Goal: Task Accomplishment & Management: Use online tool/utility

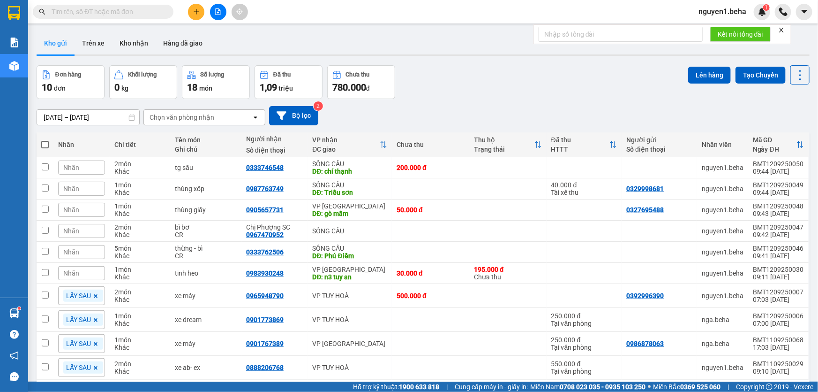
type input "0905272225"
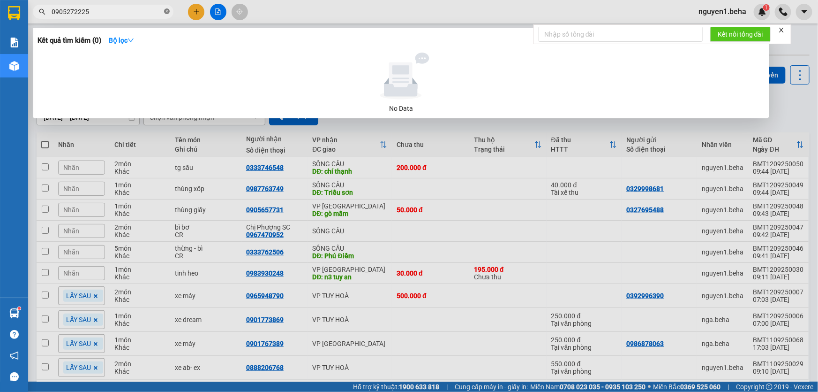
click at [166, 13] on icon "close-circle" at bounding box center [167, 11] width 6 height 6
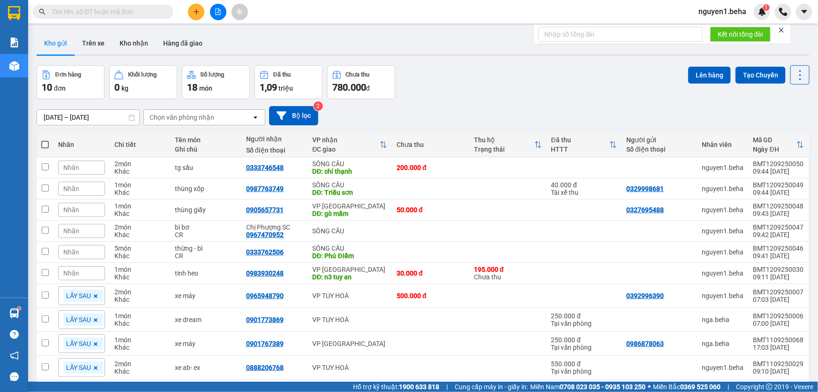
click at [114, 8] on input "text" at bounding box center [107, 12] width 111 height 10
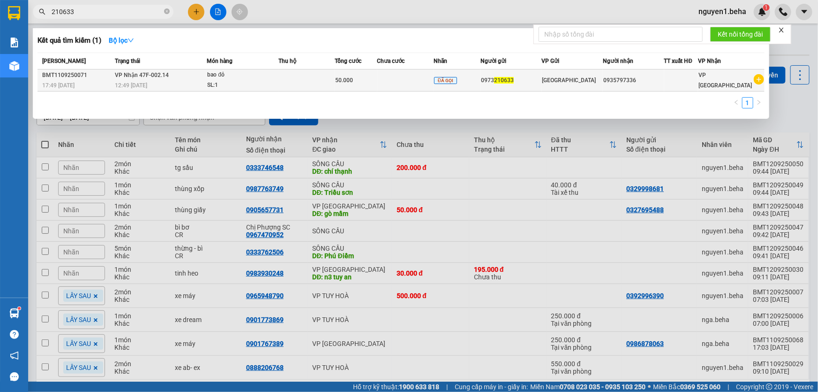
type input "210633"
click at [375, 83] on div "50.000" at bounding box center [355, 80] width 41 height 10
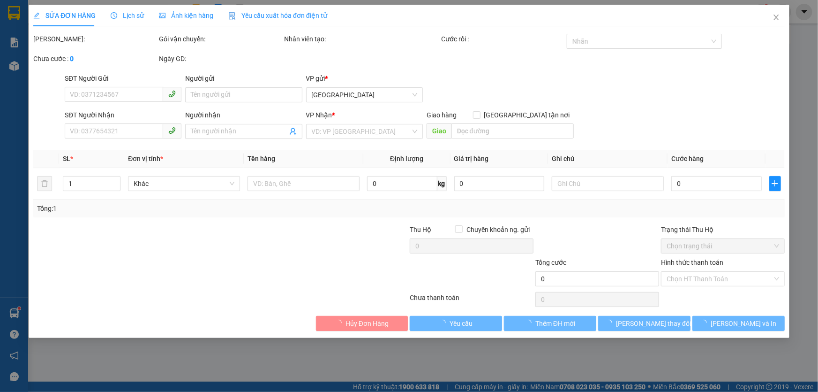
type input "0973210633"
type input "0935797336"
type input "50.000"
type input "0"
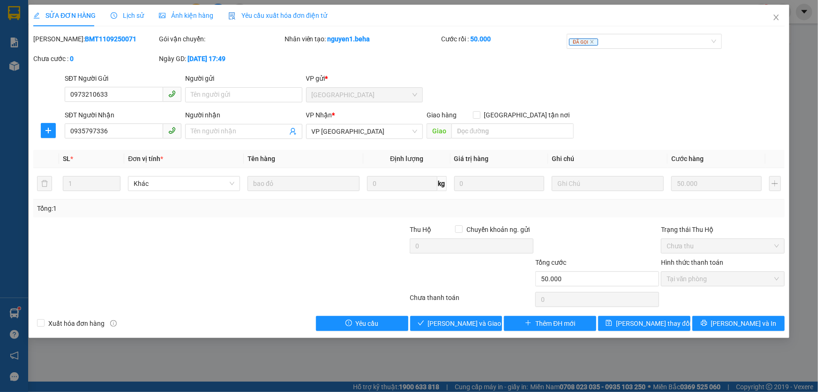
click at [186, 18] on span "Ảnh kiện hàng" at bounding box center [186, 16] width 54 height 8
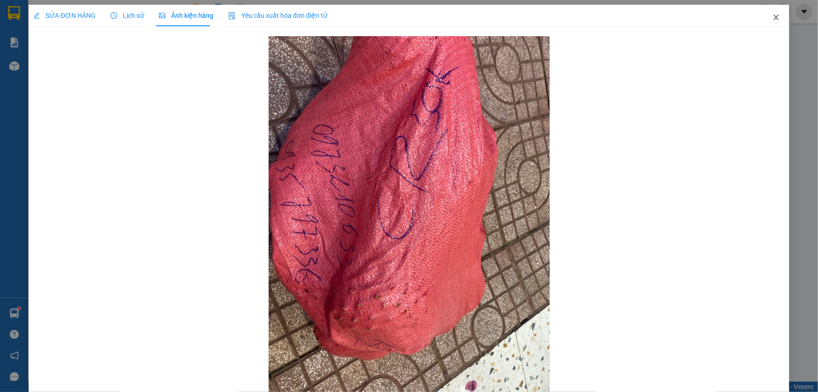
click at [773, 18] on icon "close" at bounding box center [777, 18] width 8 height 8
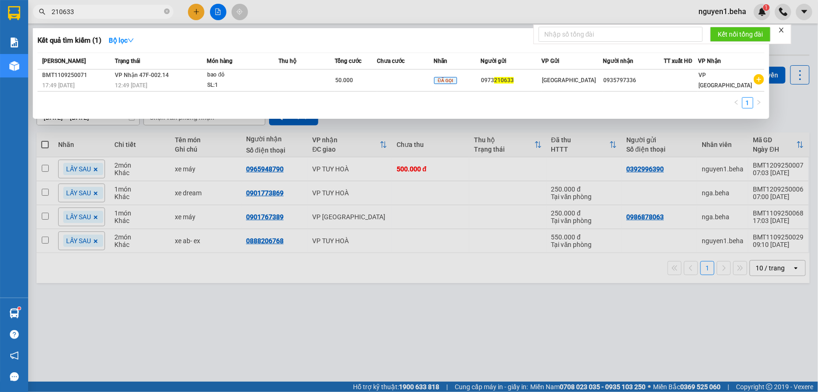
click at [121, 10] on input "210633" at bounding box center [107, 12] width 111 height 10
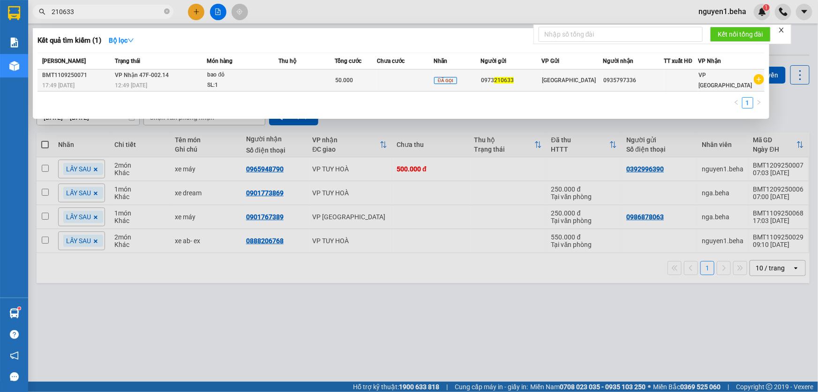
click at [387, 84] on td at bounding box center [405, 80] width 56 height 22
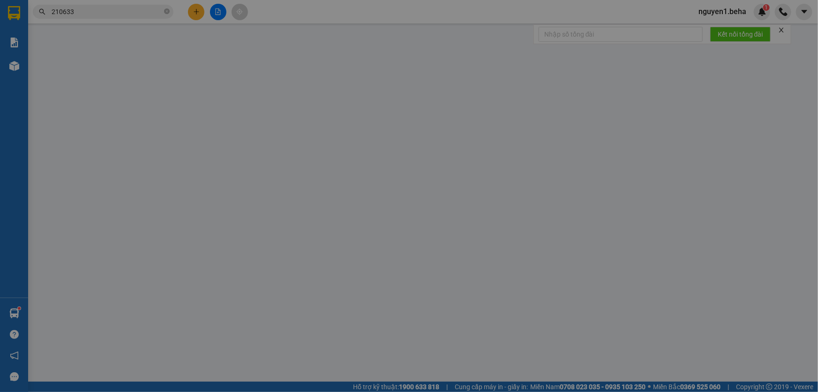
type input "0973210633"
type input "0935797336"
type input "50.000"
type input "0"
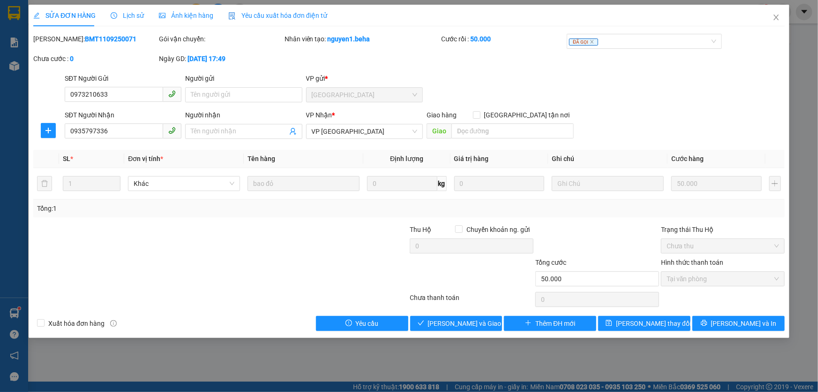
click at [196, 21] on div "Ảnh kiện hàng" at bounding box center [186, 16] width 54 height 22
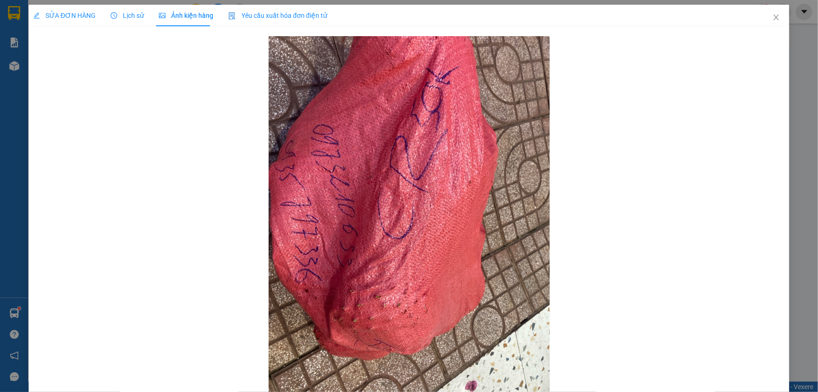
click at [76, 15] on span "SỬA ĐƠN HÀNG" at bounding box center [64, 16] width 62 height 8
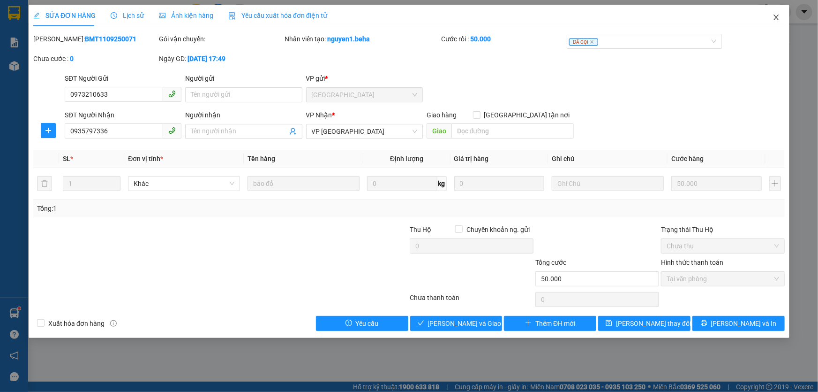
click at [777, 16] on icon "close" at bounding box center [777, 18] width 8 height 8
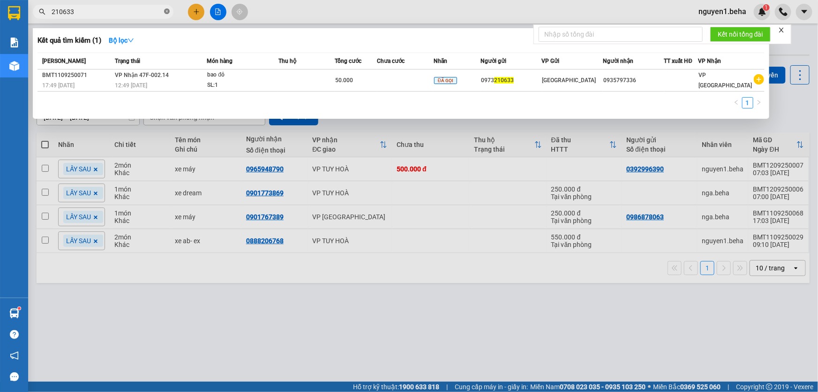
click at [166, 12] on icon "close-circle" at bounding box center [167, 11] width 6 height 6
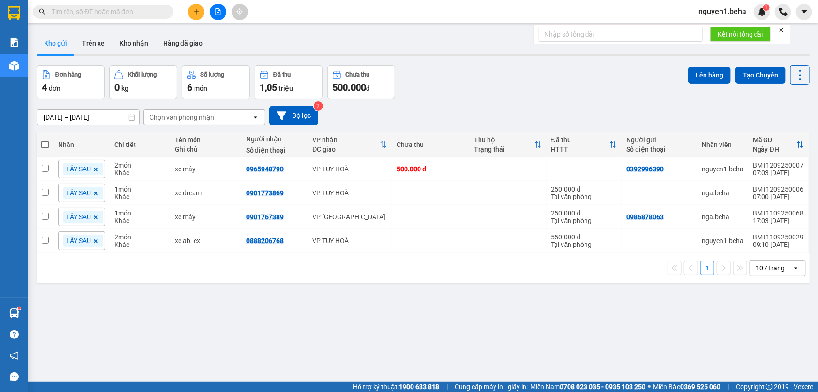
click at [143, 12] on input "text" at bounding box center [107, 12] width 111 height 10
click at [128, 10] on input "text" at bounding box center [107, 12] width 111 height 10
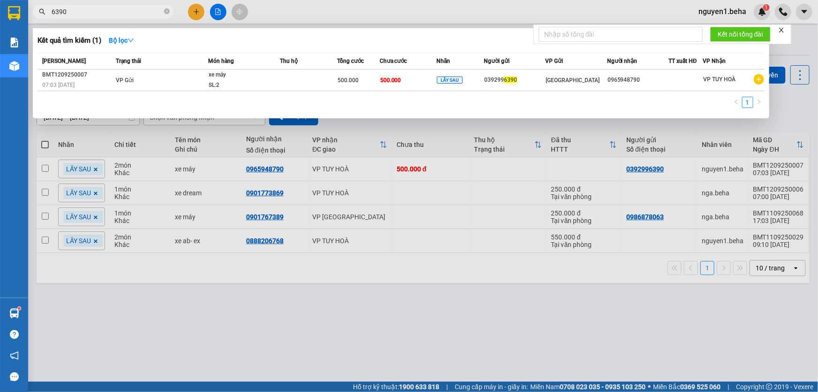
type input "6390"
click at [184, 303] on div at bounding box center [409, 196] width 818 height 392
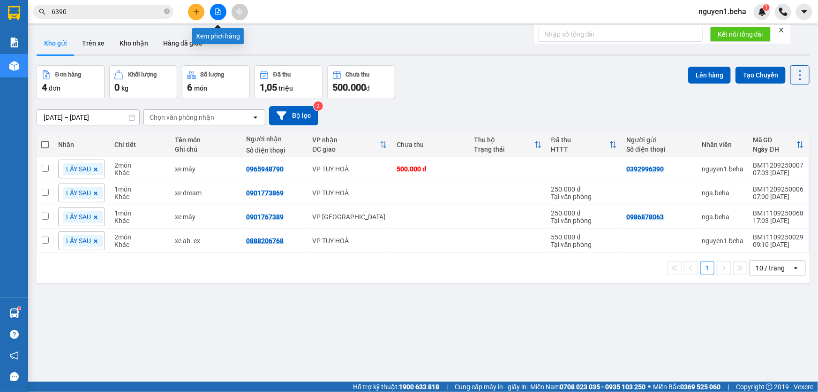
click at [217, 16] on button at bounding box center [218, 12] width 16 height 16
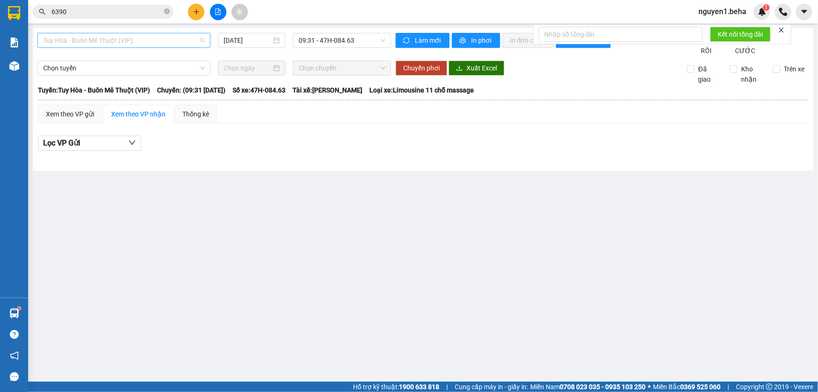
click at [159, 42] on span "Tuy Hòa - Buôn Mê Thuột (VIP)" at bounding box center [124, 40] width 162 height 14
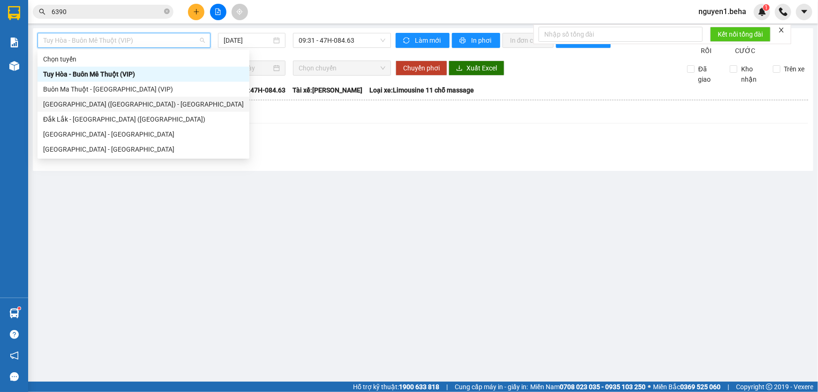
click at [92, 102] on div "[GEOGRAPHIC_DATA] ([GEOGRAPHIC_DATA]) - [GEOGRAPHIC_DATA]" at bounding box center [143, 104] width 201 height 10
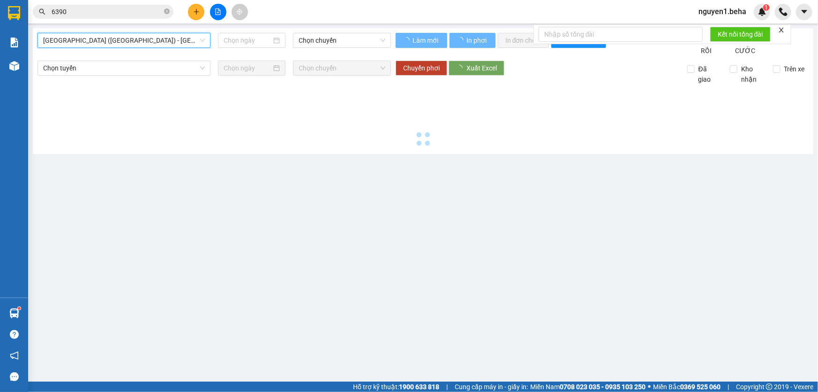
type input "[DATE]"
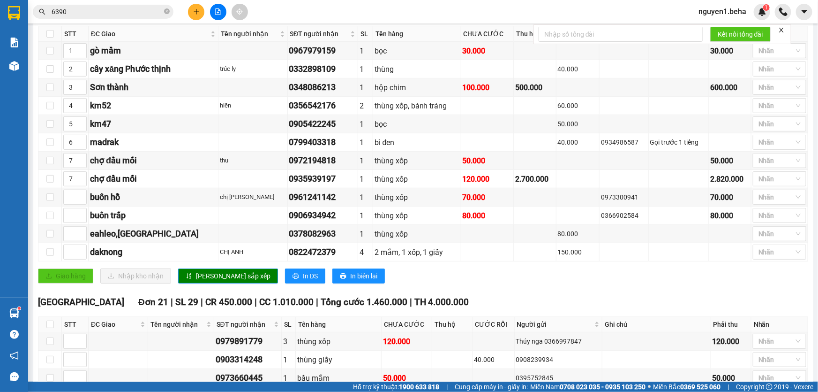
scroll to position [341, 0]
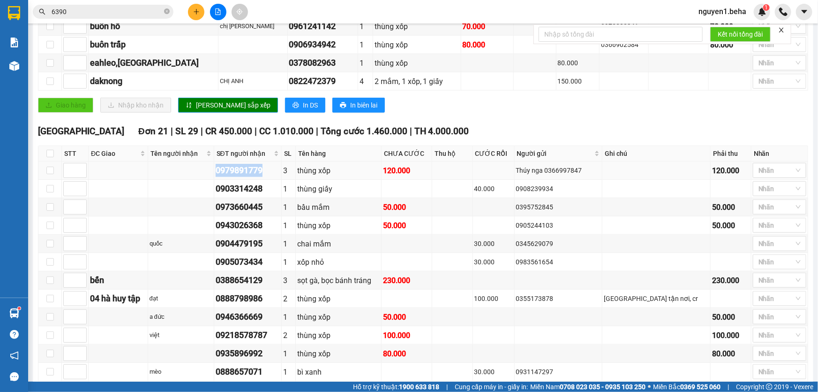
drag, startPoint x: 226, startPoint y: 178, endPoint x: 280, endPoint y: 178, distance: 53.9
click at [280, 178] on tr "0979891779 3 thùng xốp 120.000 Thúy nga 0366997847 120.000 Nhãn" at bounding box center [423, 170] width 770 height 18
copy div "0979891779"
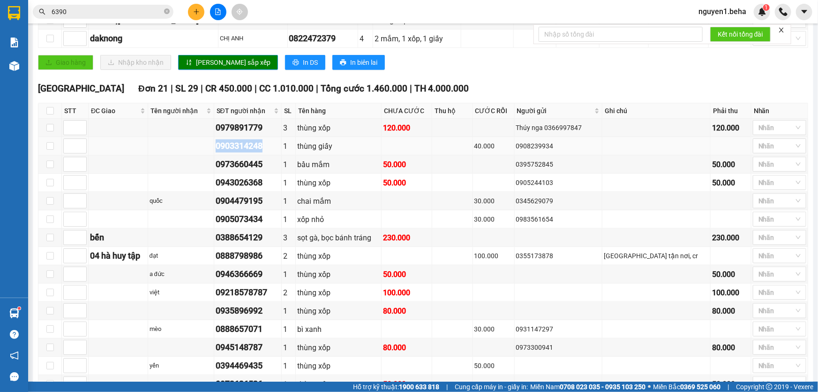
drag, startPoint x: 227, startPoint y: 154, endPoint x: 277, endPoint y: 152, distance: 49.8
click at [277, 152] on tr "0903314248 1 thùng giấy 40.000 0908239934 Nhãn" at bounding box center [423, 146] width 770 height 18
copy div "0903314248"
click at [765, 133] on div at bounding box center [774, 127] width 39 height 11
click at [770, 212] on div "ĐÃ GỌI" at bounding box center [774, 215] width 42 height 10
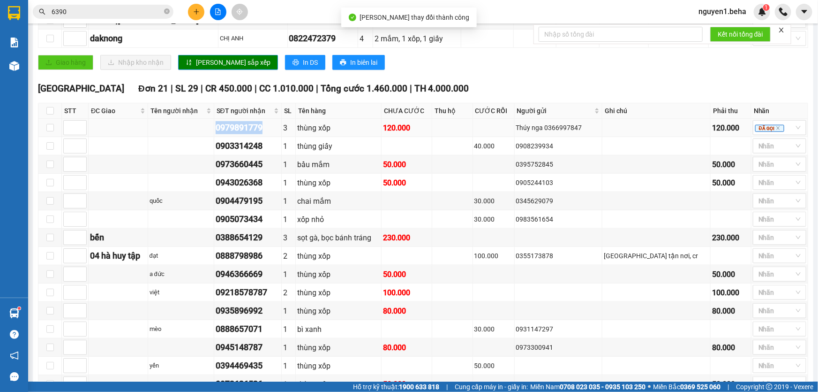
drag, startPoint x: 228, startPoint y: 135, endPoint x: 280, endPoint y: 135, distance: 52.1
click at [280, 135] on td "0979891779" at bounding box center [248, 128] width 68 height 18
copy div "0979891779"
click at [169, 10] on icon "close-circle" at bounding box center [167, 11] width 6 height 6
paste input "0979891779"
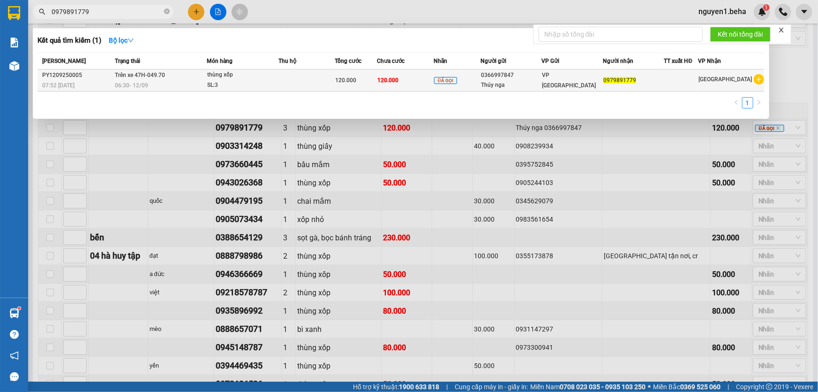
type input "0979891779"
click at [174, 80] on div "06:30 - 12/09" at bounding box center [160, 85] width 91 height 10
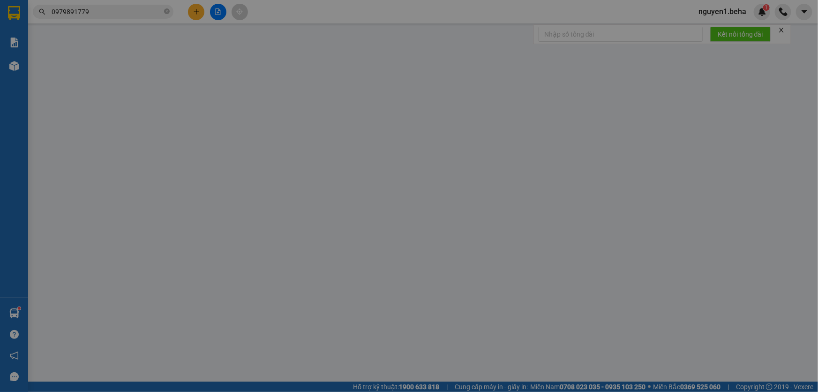
type input "0366997847"
type input "Thúy nga"
type input "0979891779"
type input "120.000"
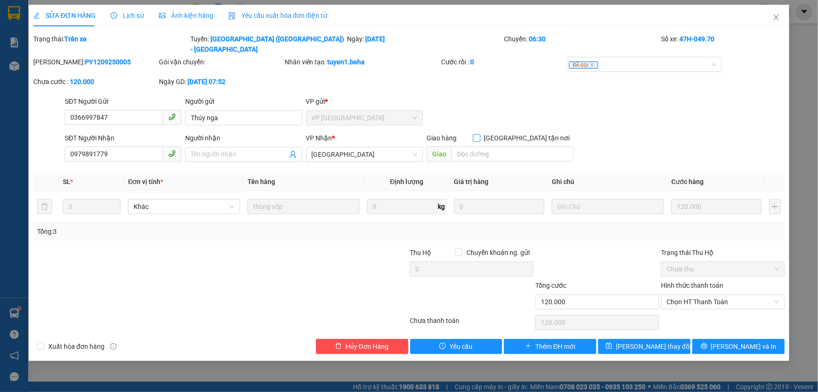
click at [480, 134] on input "Giao tận nơi" at bounding box center [476, 137] width 7 height 7
checkbox input "true"
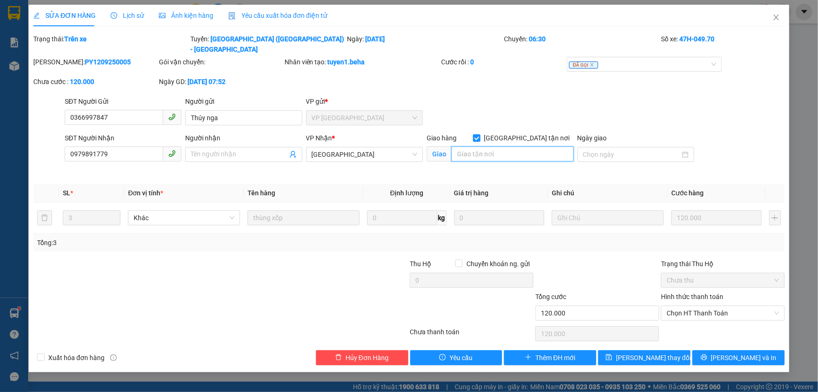
click at [494, 146] on input "search" at bounding box center [513, 153] width 122 height 15
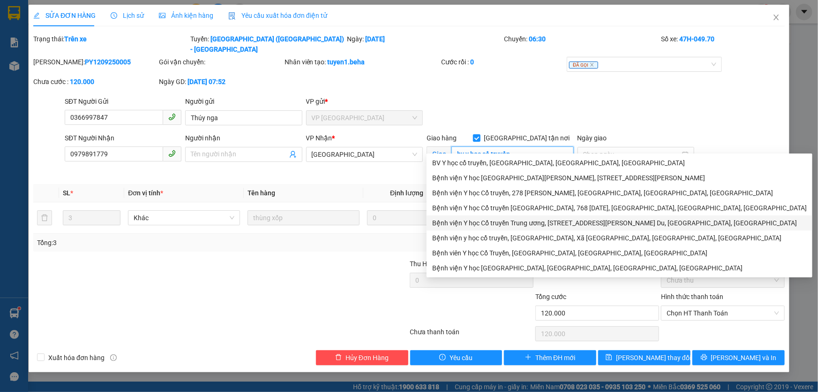
type input "bv y học cổ truyền"
click at [321, 291] on div at bounding box center [347, 307] width 126 height 33
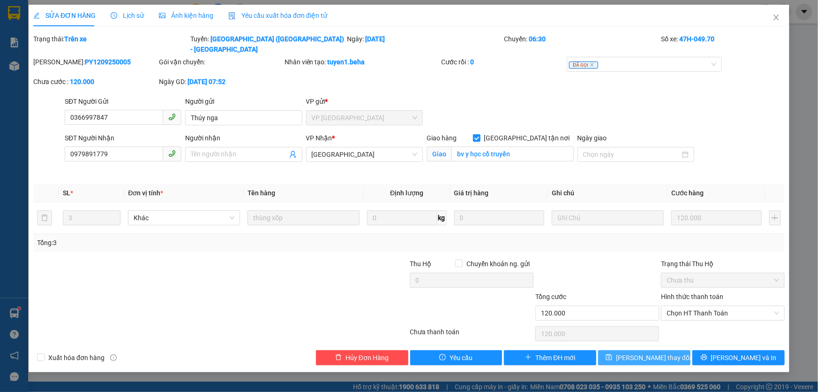
click at [651, 352] on span "Lưu thay đổi" at bounding box center [653, 357] width 75 height 10
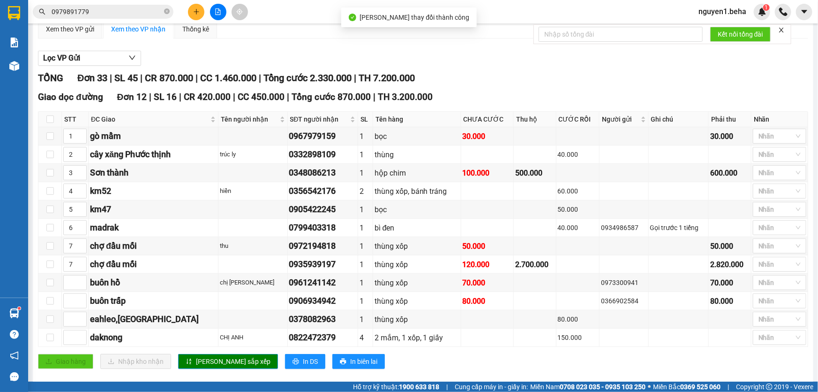
scroll to position [170, 0]
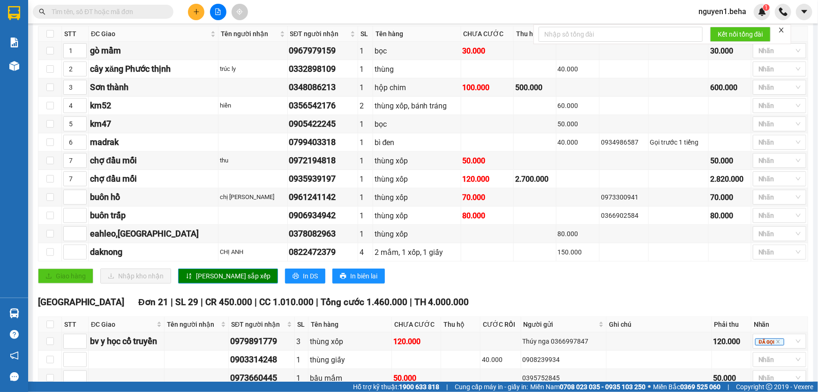
scroll to position [298, 0]
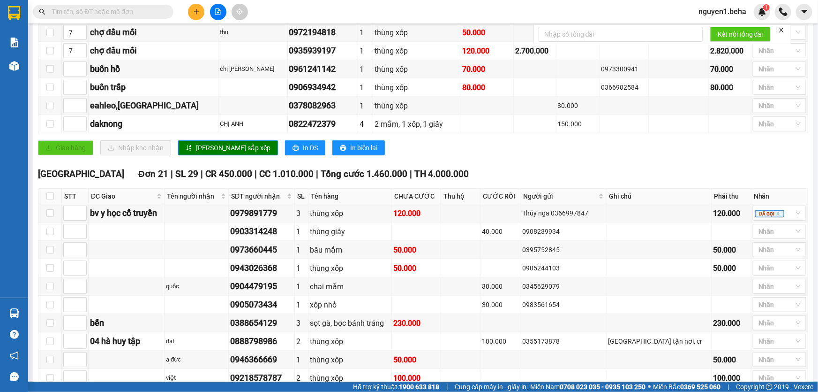
click at [473, 172] on div "TỔNG Đơn 33 | SL 45 | CR 870.000 | CC 1.460.000 | Tổng cước 2.330.000 | TH 7.20…" at bounding box center [423, 239] width 770 height 764
click at [776, 216] on icon "close" at bounding box center [778, 213] width 5 height 5
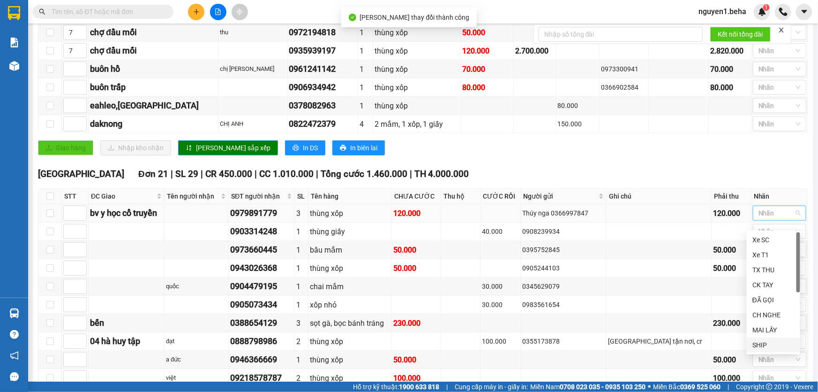
click at [762, 342] on div "SHIP" at bounding box center [774, 345] width 42 height 10
click at [649, 132] on td at bounding box center [679, 124] width 60 height 18
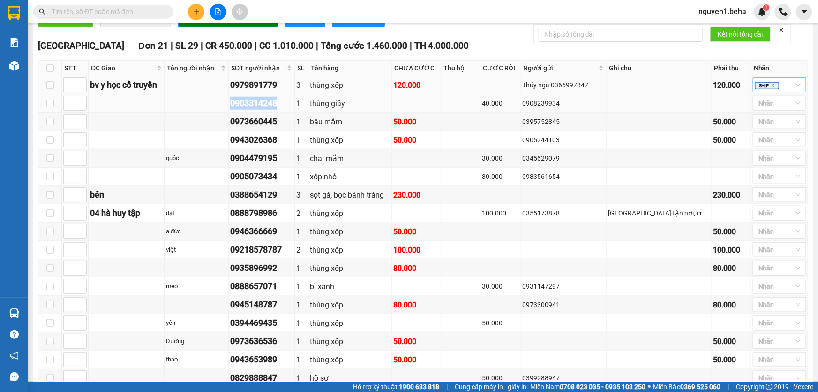
drag, startPoint x: 246, startPoint y: 110, endPoint x: 301, endPoint y: 117, distance: 55.3
click at [295, 113] on td "0903314248" at bounding box center [262, 103] width 66 height 18
copy div "0903314248"
drag, startPoint x: 247, startPoint y: 130, endPoint x: 295, endPoint y: 128, distance: 48.8
click at [293, 128] on div "0973660445" at bounding box center [261, 121] width 63 height 13
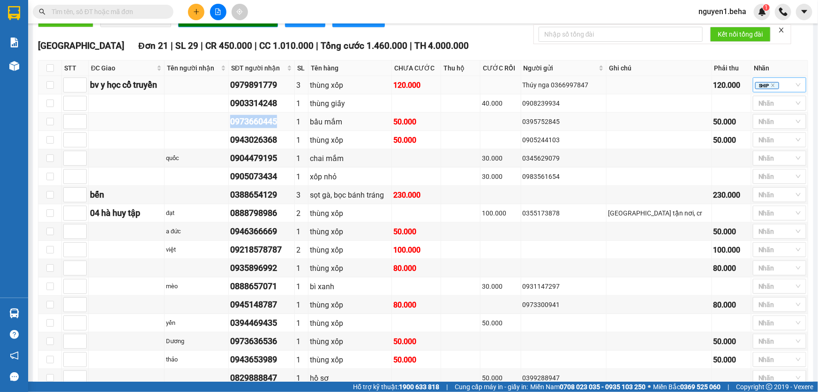
copy div "0973660445"
click at [755, 109] on div at bounding box center [757, 103] width 5 height 11
click at [765, 191] on div "ĐÃ GỌI" at bounding box center [774, 190] width 42 height 10
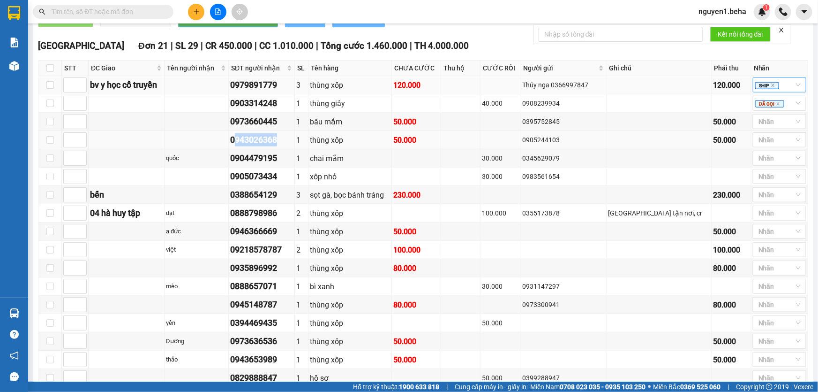
drag, startPoint x: 249, startPoint y: 148, endPoint x: 303, endPoint y: 148, distance: 53.5
click at [293, 146] on div "0943026368" at bounding box center [261, 139] width 63 height 13
click at [284, 146] on div "0943026368" at bounding box center [261, 139] width 63 height 13
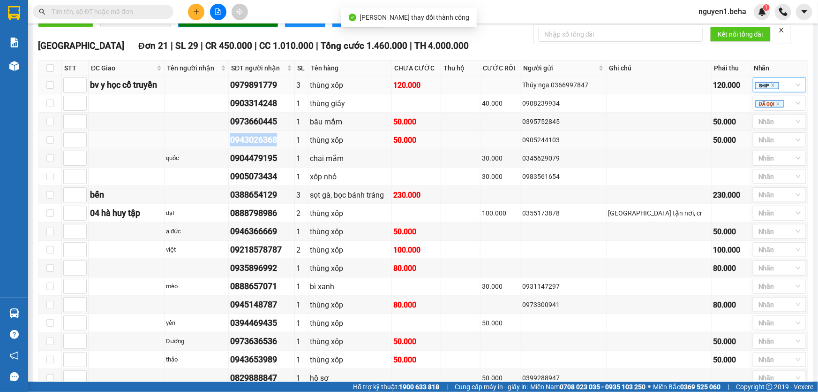
drag, startPoint x: 244, startPoint y: 149, endPoint x: 305, endPoint y: 149, distance: 60.5
click at [305, 149] on tr "0943026368 1 thùng xốp 50.000 0905244103 50.000 Nhãn" at bounding box center [423, 140] width 770 height 18
copy div "0943026368"
click at [759, 127] on div at bounding box center [774, 121] width 39 height 11
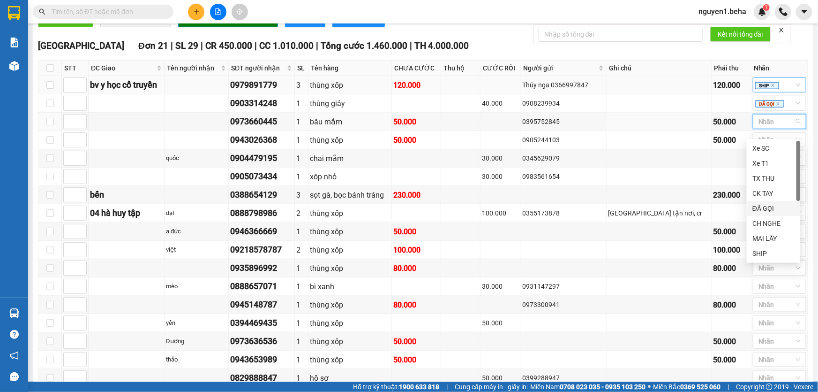
drag, startPoint x: 768, startPoint y: 205, endPoint x: 757, endPoint y: 196, distance: 14.1
click at [768, 205] on div "ĐÃ GỌI" at bounding box center [774, 208] width 42 height 10
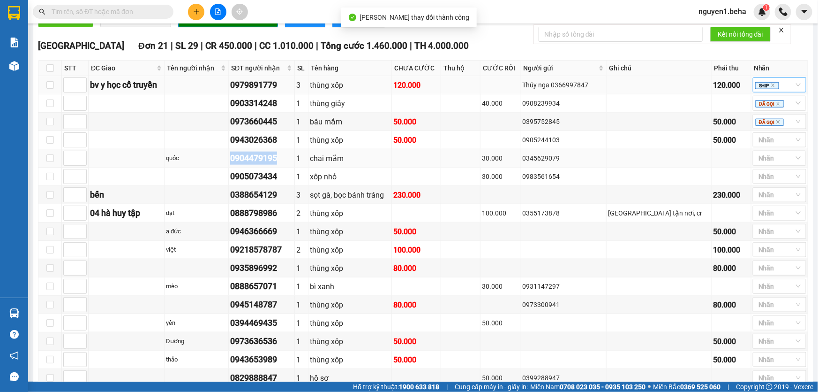
drag, startPoint x: 246, startPoint y: 166, endPoint x: 309, endPoint y: 166, distance: 62.8
click at [295, 166] on td "0904479195" at bounding box center [262, 158] width 66 height 18
copy div "0904479195"
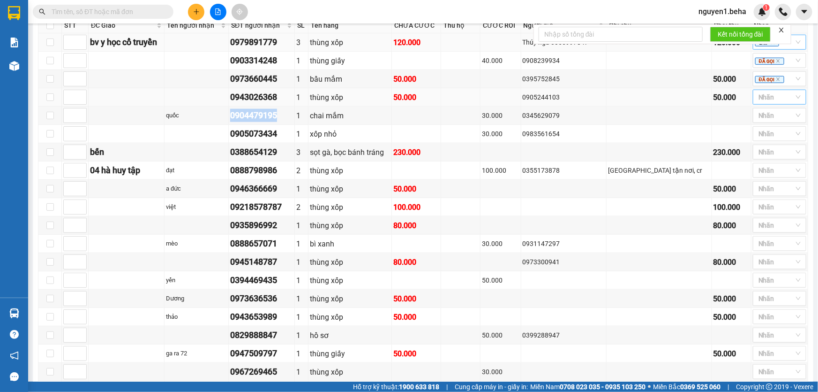
click at [760, 103] on div at bounding box center [774, 96] width 39 height 11
click at [764, 186] on div "ĐÃ GỌI" at bounding box center [774, 184] width 42 height 10
drag, startPoint x: 244, startPoint y: 145, endPoint x: 298, endPoint y: 143, distance: 54.0
click at [298, 143] on tr "0905073434 1 xốp nhỏ 30.000 0983561654 Nhãn" at bounding box center [423, 134] width 770 height 18
copy div "0905073434"
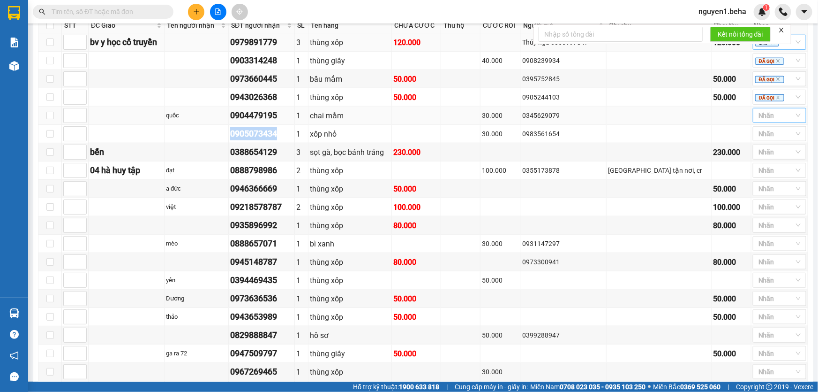
click at [755, 121] on div at bounding box center [774, 115] width 39 height 11
click at [764, 215] on div "CH NGHE" at bounding box center [774, 217] width 42 height 10
drag, startPoint x: 241, startPoint y: 161, endPoint x: 297, endPoint y: 160, distance: 56.3
click at [297, 160] on tr "bến 0388654129 3 sọt gà, bọc bánh tráng 230.000 230.000 Nhãn" at bounding box center [423, 152] width 770 height 18
copy div "0388654129"
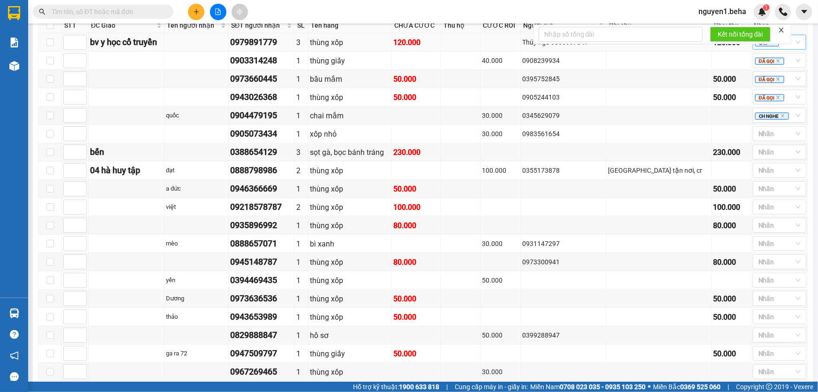
click at [784, 30] on icon "close" at bounding box center [781, 30] width 7 height 7
click at [765, 158] on div at bounding box center [774, 151] width 39 height 11
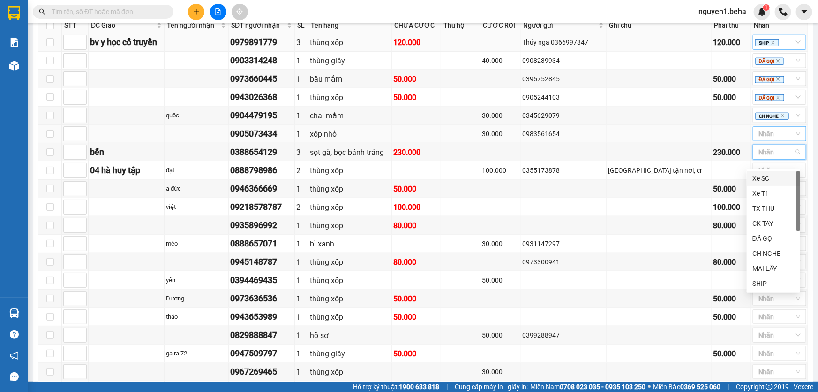
click at [755, 139] on div at bounding box center [774, 133] width 39 height 11
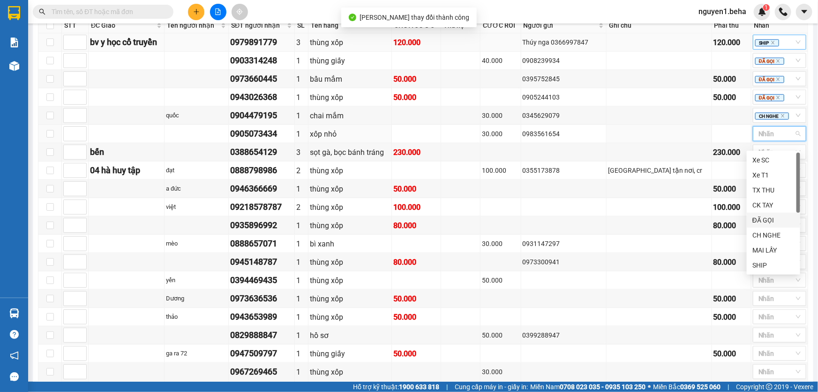
click at [764, 221] on div "ĐÃ GỌI" at bounding box center [774, 220] width 42 height 10
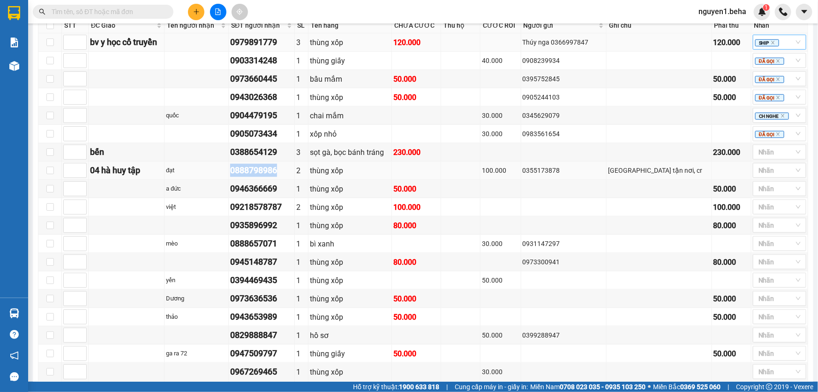
drag, startPoint x: 247, startPoint y: 177, endPoint x: 306, endPoint y: 179, distance: 58.6
click at [293, 177] on div "0888798986" at bounding box center [261, 170] width 63 height 13
copy div "0888798986"
click at [764, 158] on div at bounding box center [774, 151] width 39 height 11
click at [763, 239] on div "ĐÃ GỌI" at bounding box center [774, 238] width 42 height 10
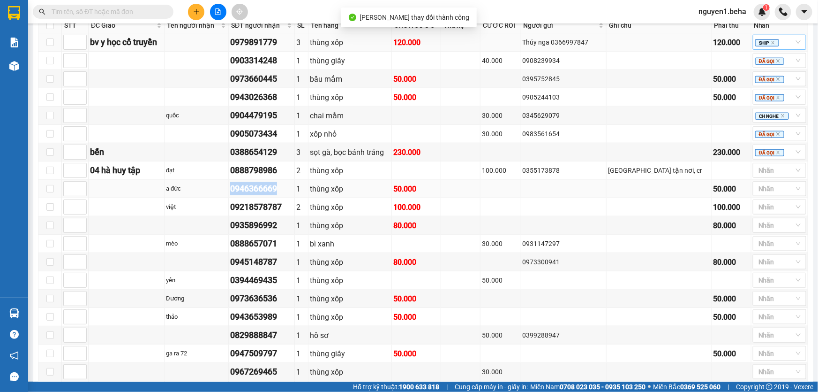
drag, startPoint x: 245, startPoint y: 193, endPoint x: 313, endPoint y: 193, distance: 67.5
click at [313, 193] on tr "a đức 0946366669 1 thùng xốp 50.000 50.000 Nhãn" at bounding box center [423, 189] width 770 height 18
copy tr "a đức 0946366669"
click at [766, 175] on div at bounding box center [774, 170] width 39 height 11
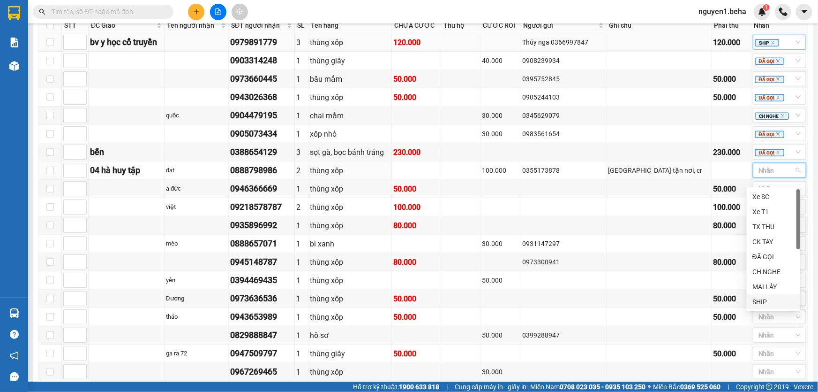
click at [755, 302] on div "SHIP" at bounding box center [774, 301] width 42 height 10
click at [685, 143] on td at bounding box center [660, 134] width 106 height 18
click at [771, 173] on icon "close" at bounding box center [772, 170] width 3 height 3
click at [761, 271] on div "CH NGHE" at bounding box center [774, 271] width 42 height 10
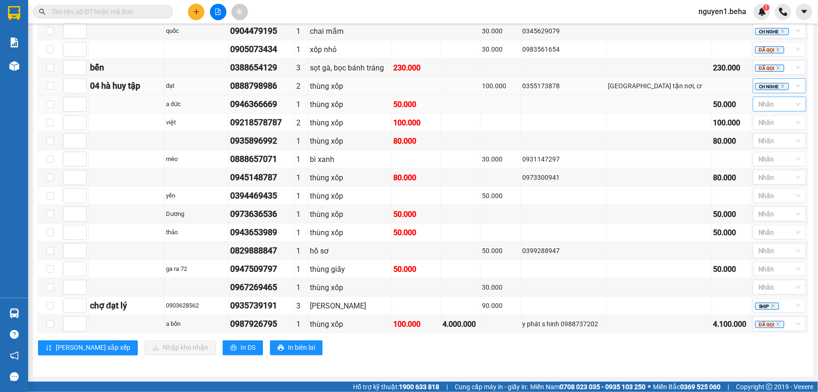
click at [759, 110] on div at bounding box center [774, 103] width 39 height 11
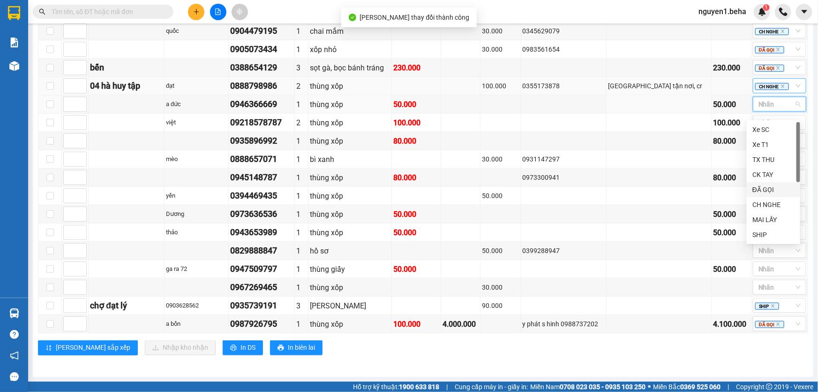
click at [766, 188] on div "ĐÃ GỌI" at bounding box center [774, 189] width 42 height 10
drag, startPoint x: 247, startPoint y: 148, endPoint x: 295, endPoint y: 148, distance: 48.8
click at [293, 147] on div "0935896992" at bounding box center [261, 140] width 63 height 13
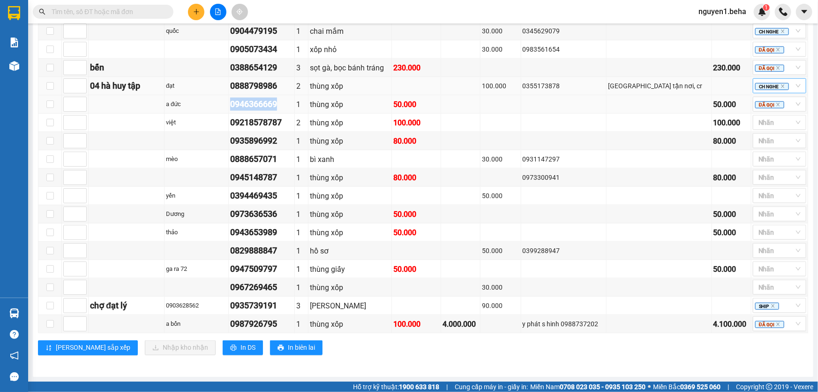
drag, startPoint x: 247, startPoint y: 110, endPoint x: 306, endPoint y: 112, distance: 58.6
click at [293, 111] on div "0946366669" at bounding box center [261, 104] width 63 height 13
copy div "0946366669"
click at [776, 107] on icon "close" at bounding box center [778, 104] width 5 height 5
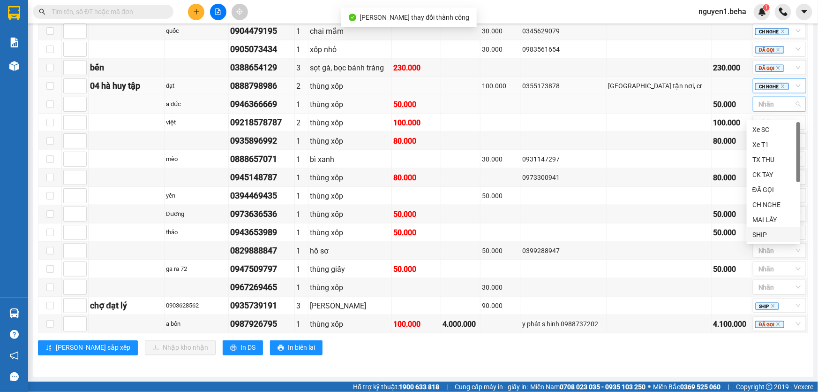
click at [769, 235] on div "SHIP" at bounding box center [774, 234] width 42 height 10
paste input "0946366669"
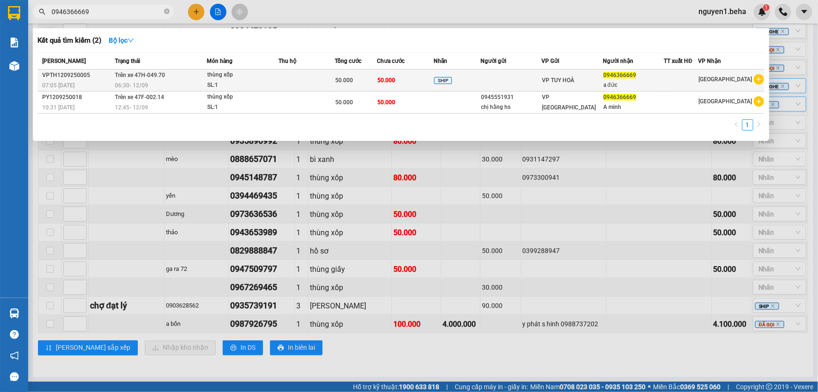
type input "0946366669"
click at [278, 82] on span "thùng xốp SL: 1" at bounding box center [242, 80] width 71 height 20
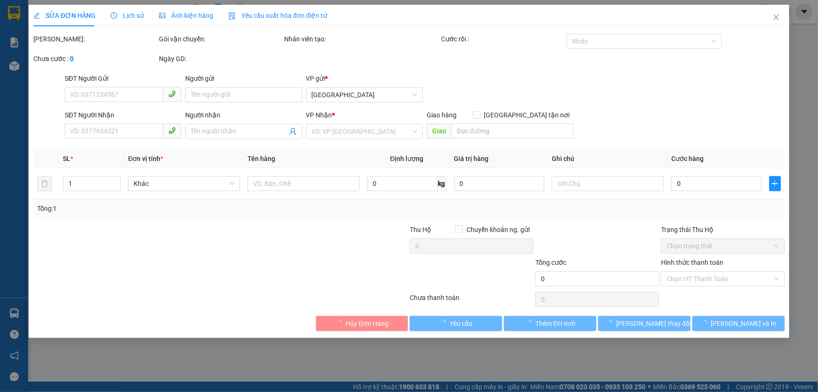
type input "0946366669"
type input "a đức"
type input "50.000"
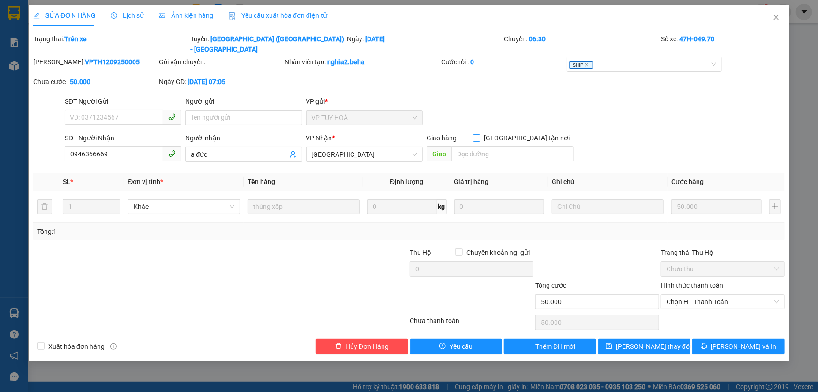
click at [480, 134] on input "Giao tận nơi" at bounding box center [476, 137] width 7 height 7
checkbox input "true"
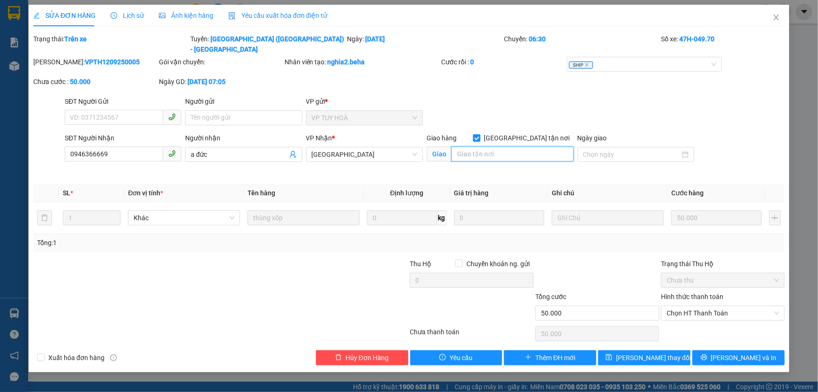
click at [490, 146] on input "search" at bounding box center [513, 153] width 122 height 15
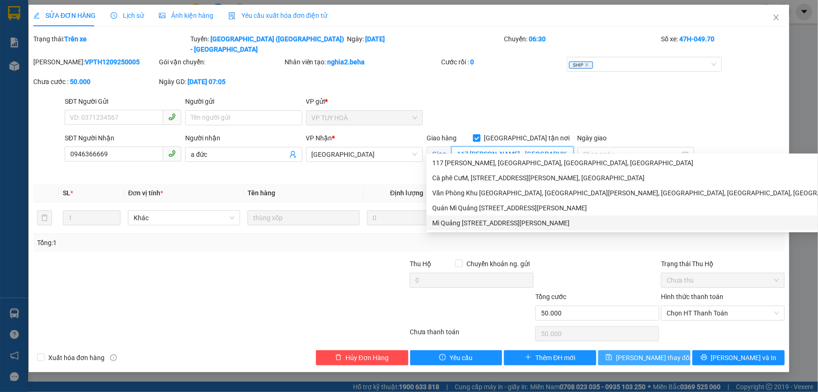
type input "117 [PERSON_NAME] - [GEOGRAPHIC_DATA]"
click at [630, 350] on button "Lưu thay đổi" at bounding box center [644, 357] width 92 height 15
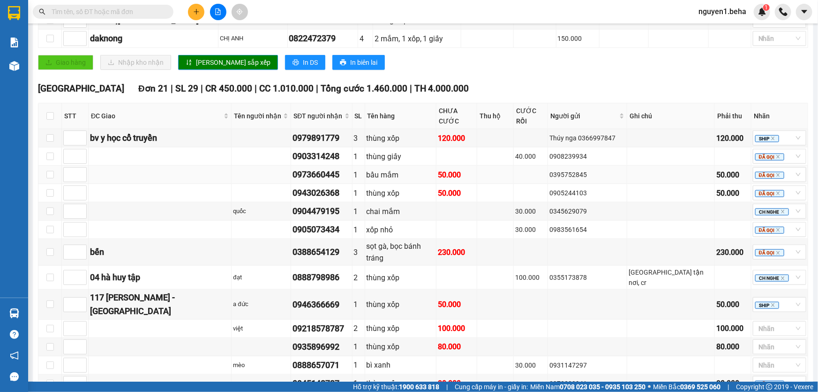
scroll to position [469, 0]
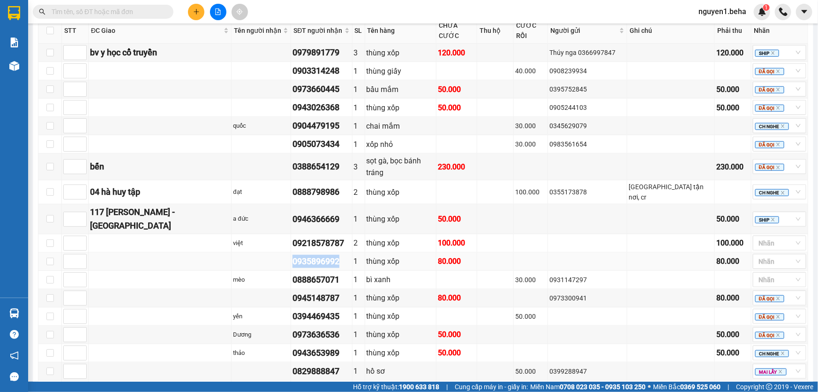
drag, startPoint x: 297, startPoint y: 229, endPoint x: 354, endPoint y: 238, distance: 57.0
click at [350, 255] on div "0935896992" at bounding box center [322, 261] width 58 height 13
copy div "0935896992"
click at [760, 256] on div at bounding box center [774, 261] width 39 height 11
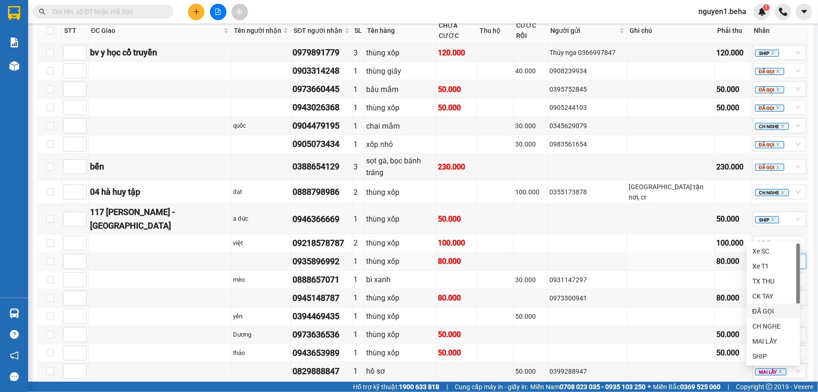
click at [765, 311] on div "ĐÃ GỌI" at bounding box center [774, 311] width 42 height 10
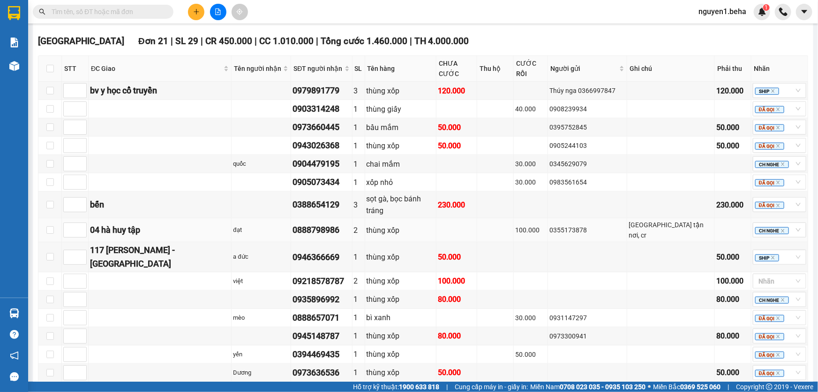
scroll to position [558, 0]
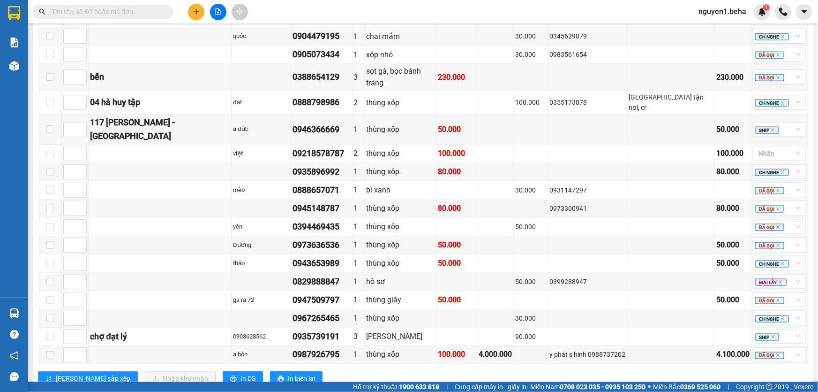
click at [144, 11] on input "text" at bounding box center [107, 12] width 111 height 10
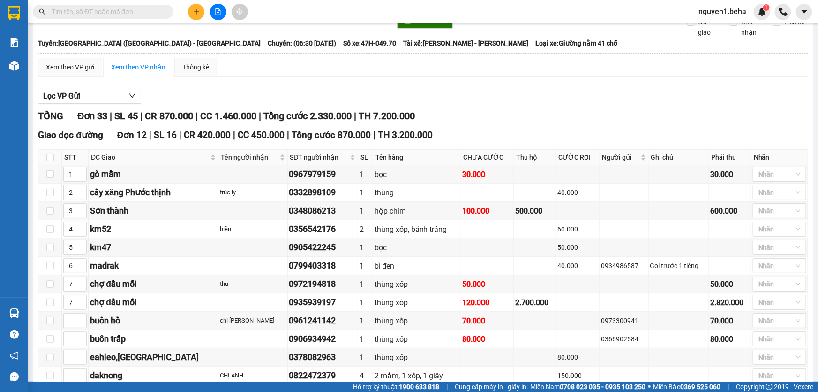
scroll to position [0, 0]
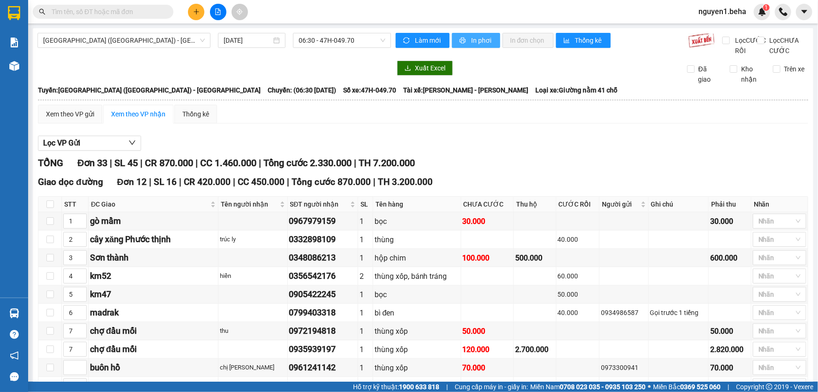
click at [476, 38] on span "In phơi" at bounding box center [482, 40] width 22 height 10
click at [98, 11] on input "text" at bounding box center [107, 12] width 111 height 10
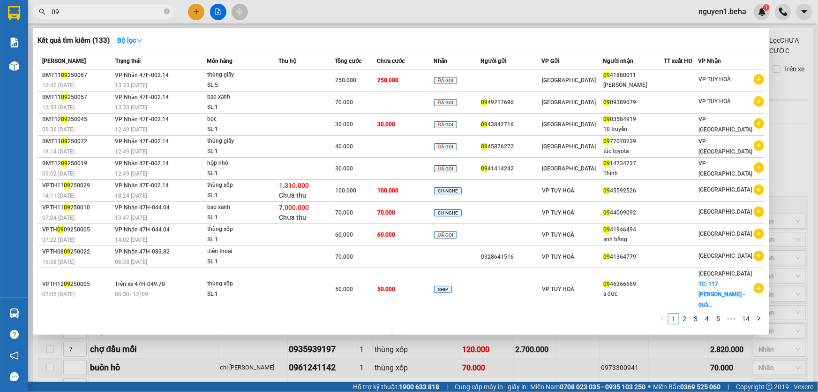
type input "0"
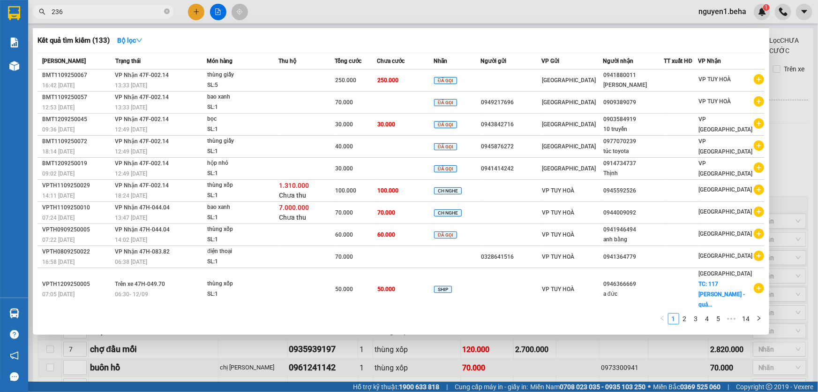
type input "2364"
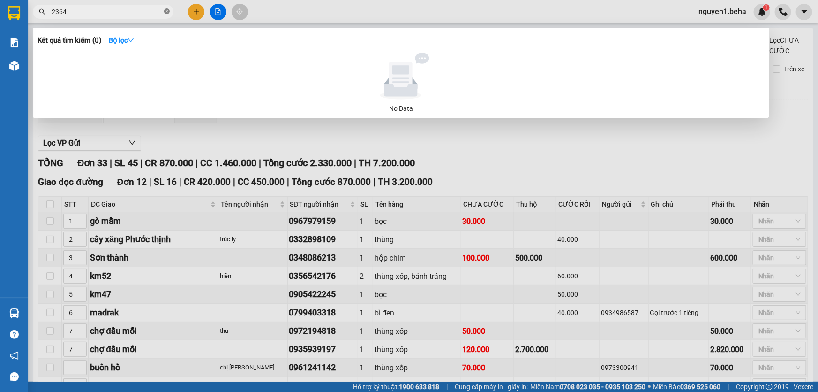
click at [165, 11] on icon "close-circle" at bounding box center [167, 11] width 6 height 6
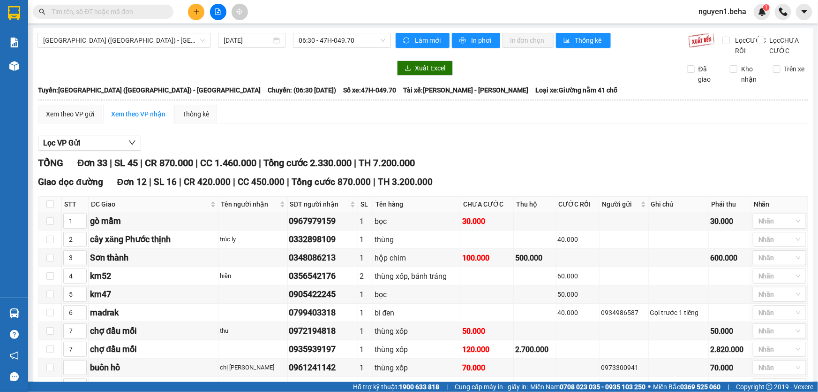
click at [130, 11] on input "text" at bounding box center [107, 12] width 111 height 10
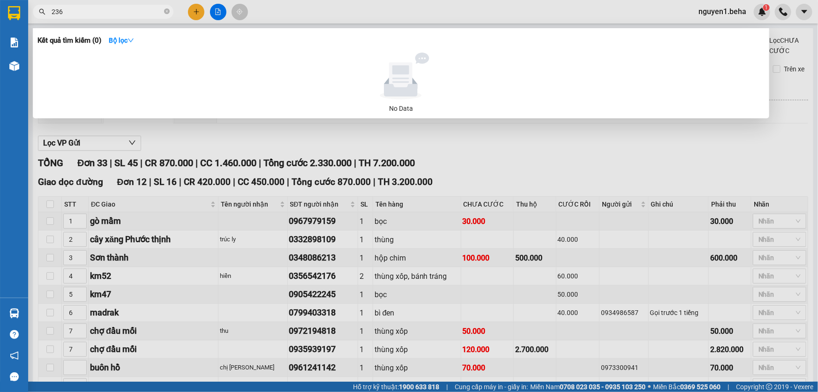
type input "2368"
click at [168, 12] on icon "close-circle" at bounding box center [167, 11] width 6 height 6
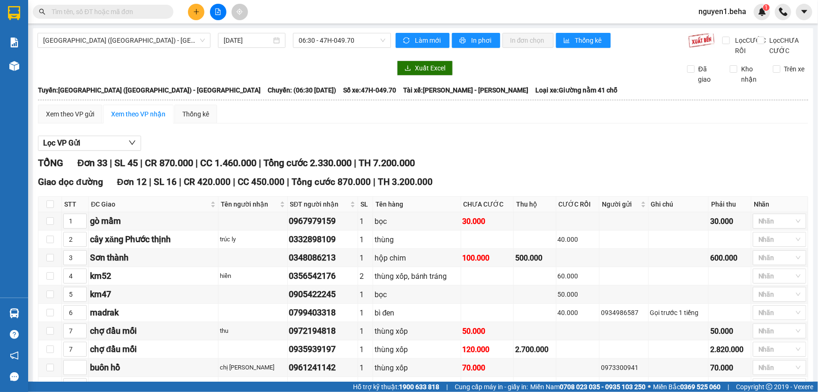
click at [136, 13] on input "text" at bounding box center [107, 12] width 111 height 10
